Goal: Navigation & Orientation: Find specific page/section

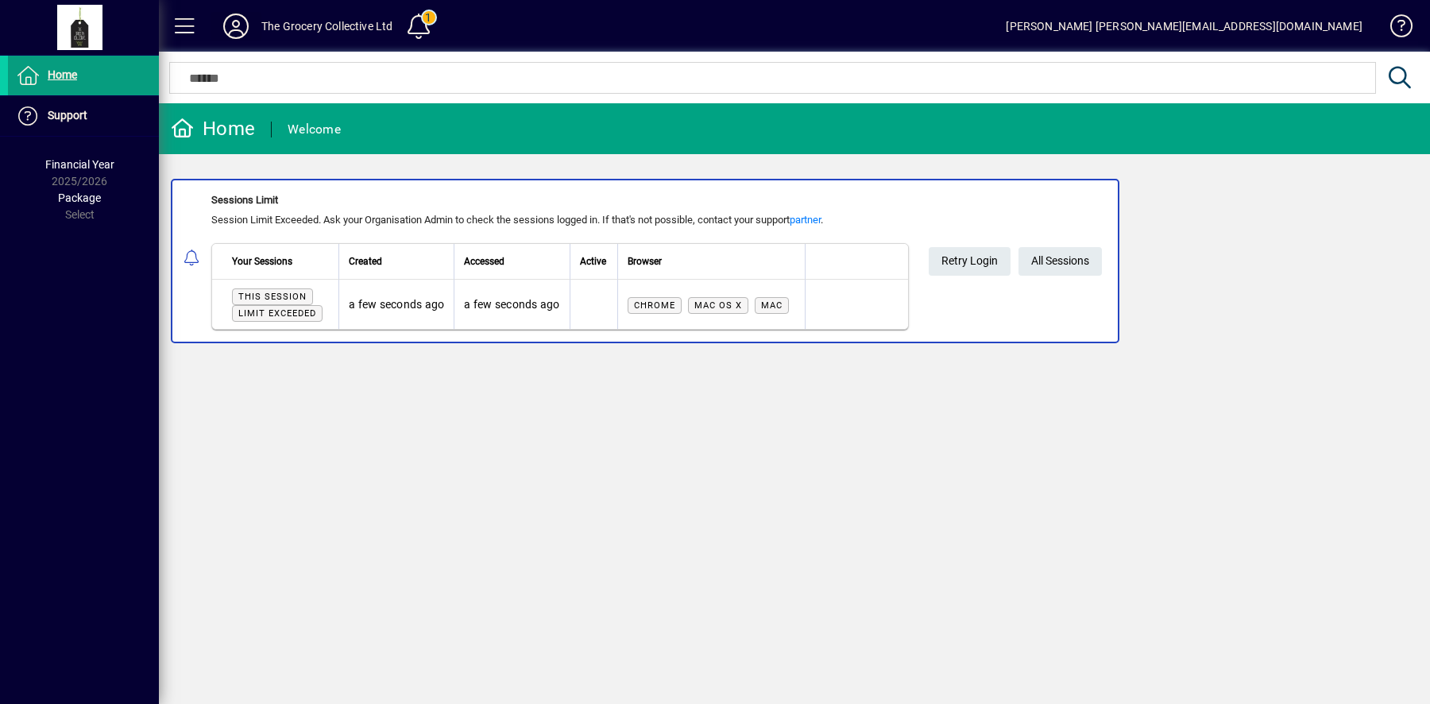
click at [248, 34] on icon at bounding box center [236, 26] width 32 height 25
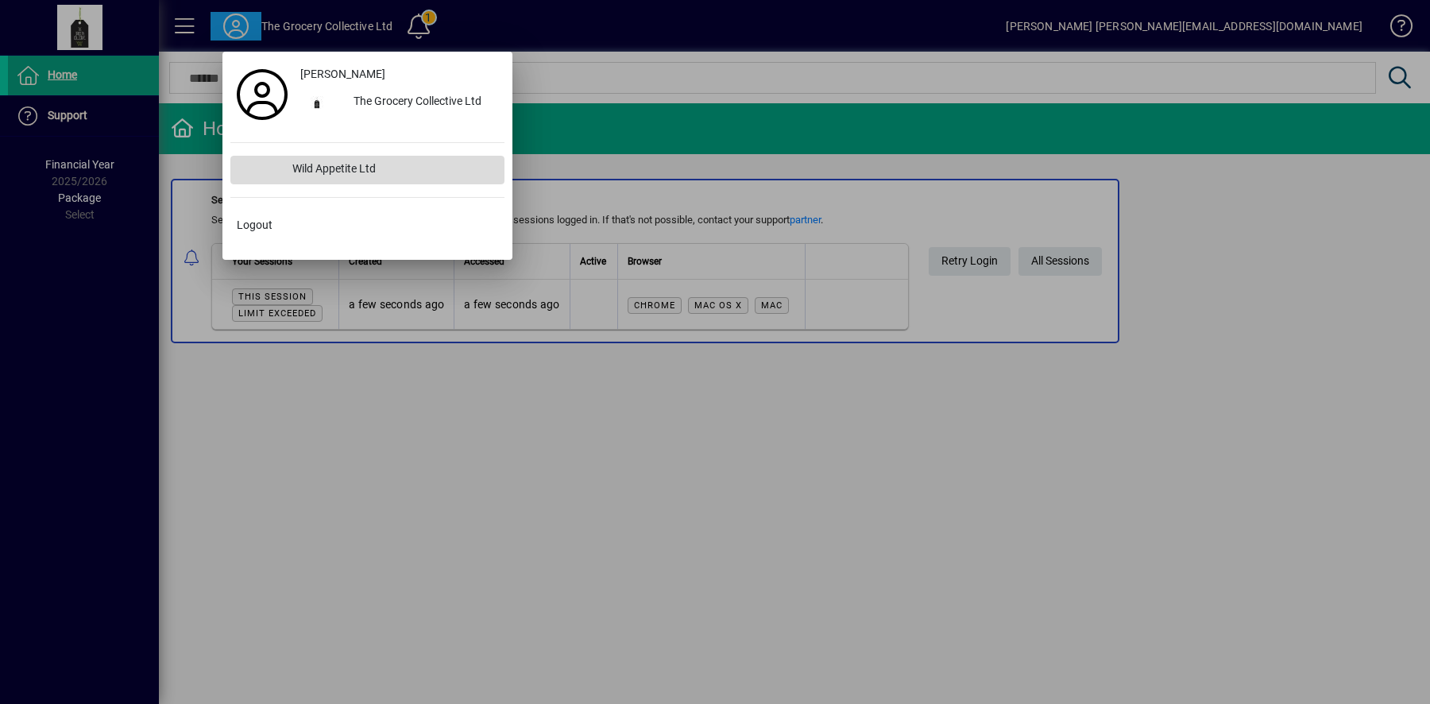
click at [280, 181] on div "Wild Appetite Ltd" at bounding box center [392, 170] width 225 height 29
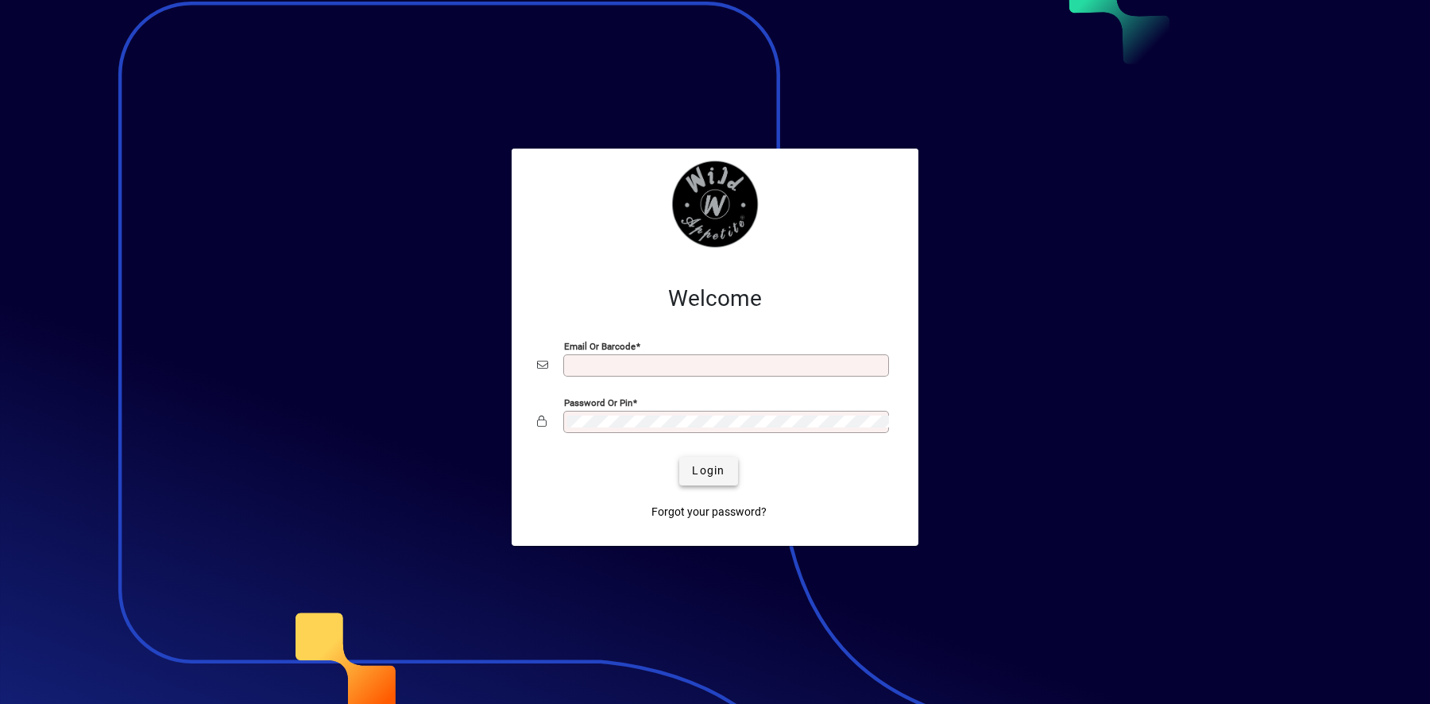
type input "**********"
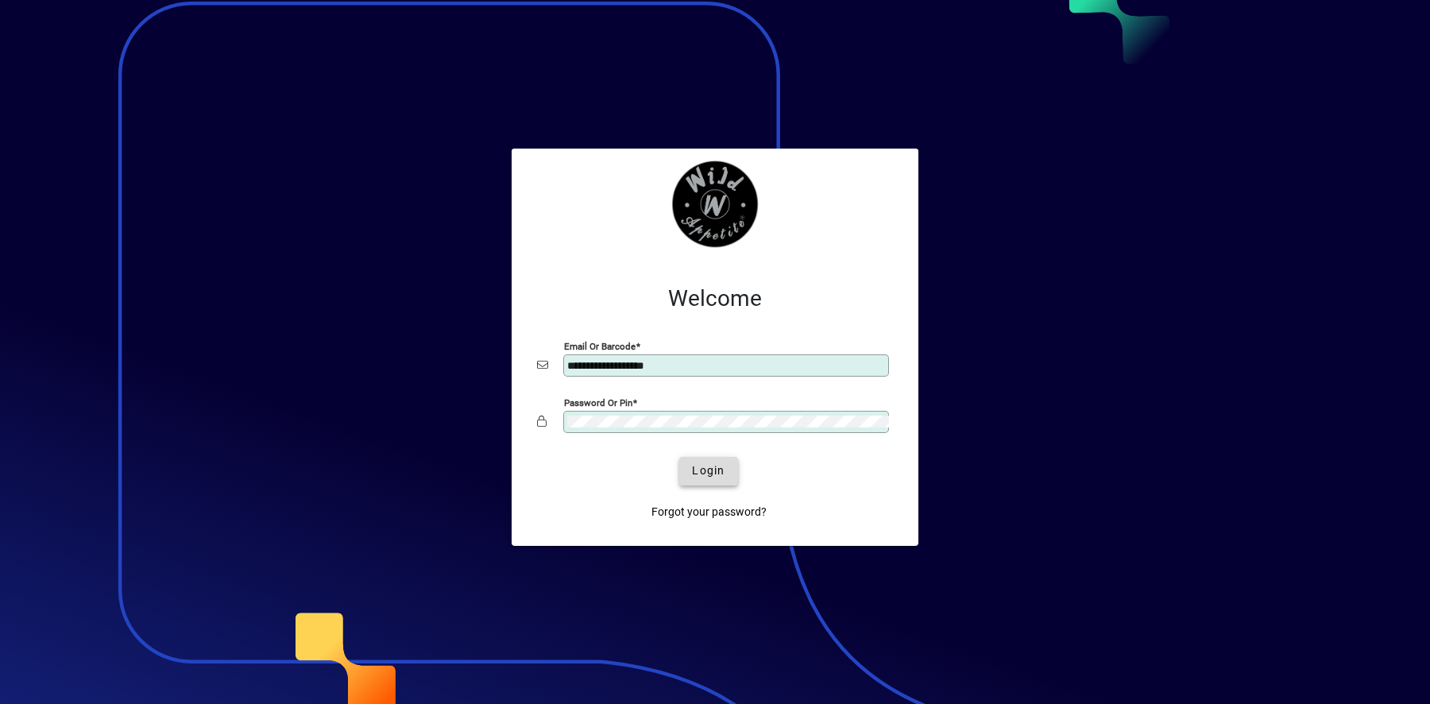
click at [699, 469] on span "Login" at bounding box center [708, 470] width 33 height 17
